Goal: Task Accomplishment & Management: Manage account settings

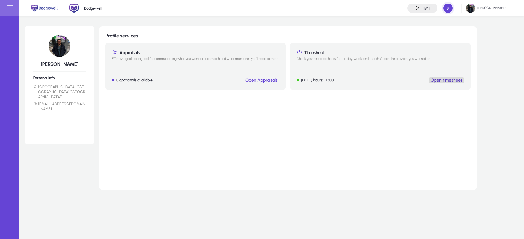
click at [457, 79] on link "Open timesheet" at bounding box center [447, 80] width 32 height 5
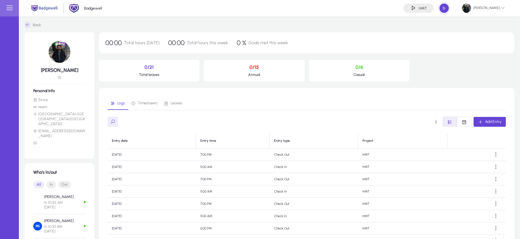
click at [183, 105] on link "Leaves" at bounding box center [173, 103] width 25 height 13
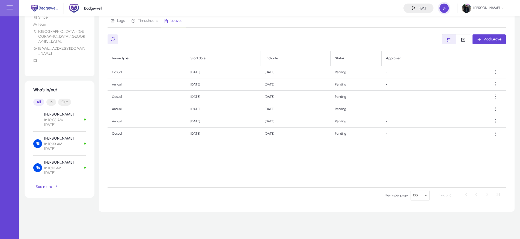
scroll to position [82, 0]
